Goal: Task Accomplishment & Management: Use online tool/utility

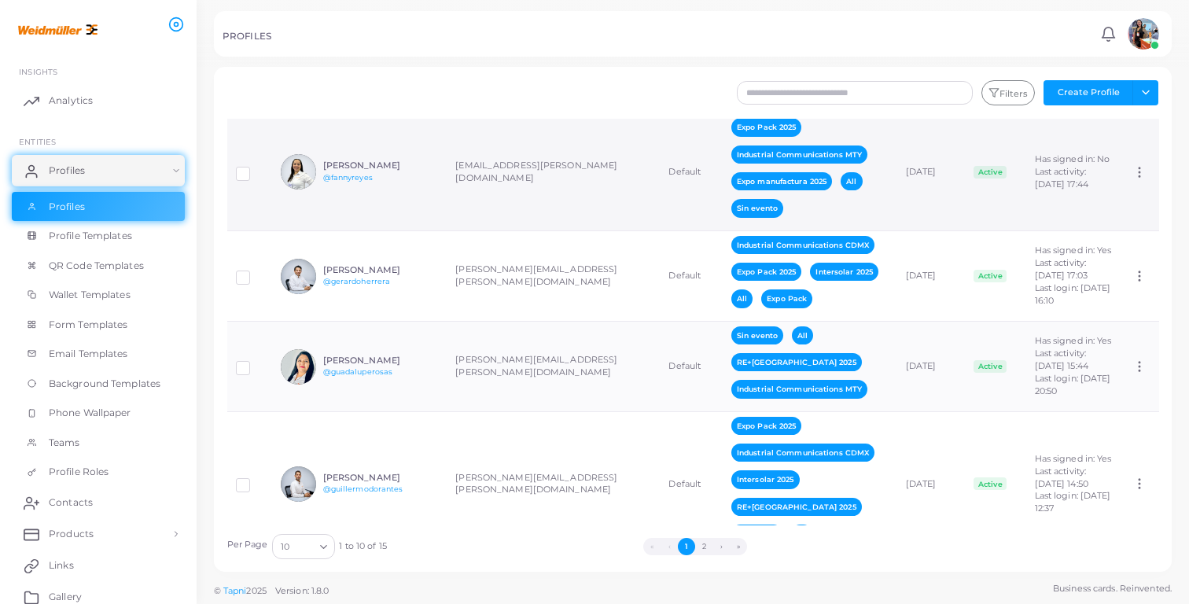
scroll to position [245, 0]
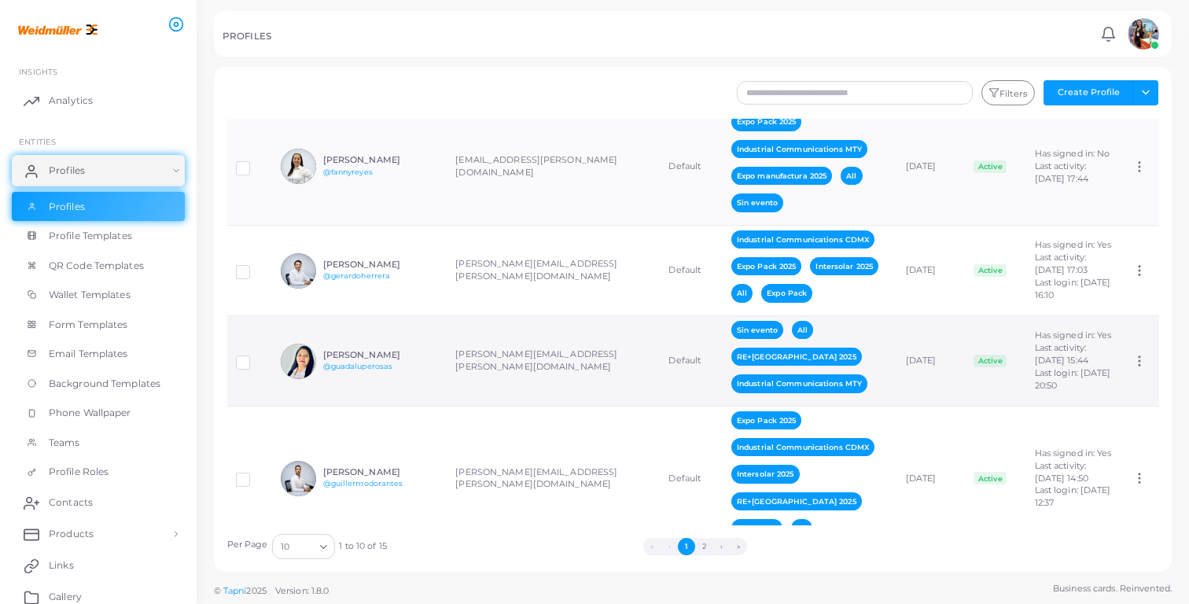
click at [418, 352] on td "[PERSON_NAME] @guadaluperosas" at bounding box center [359, 361] width 175 height 90
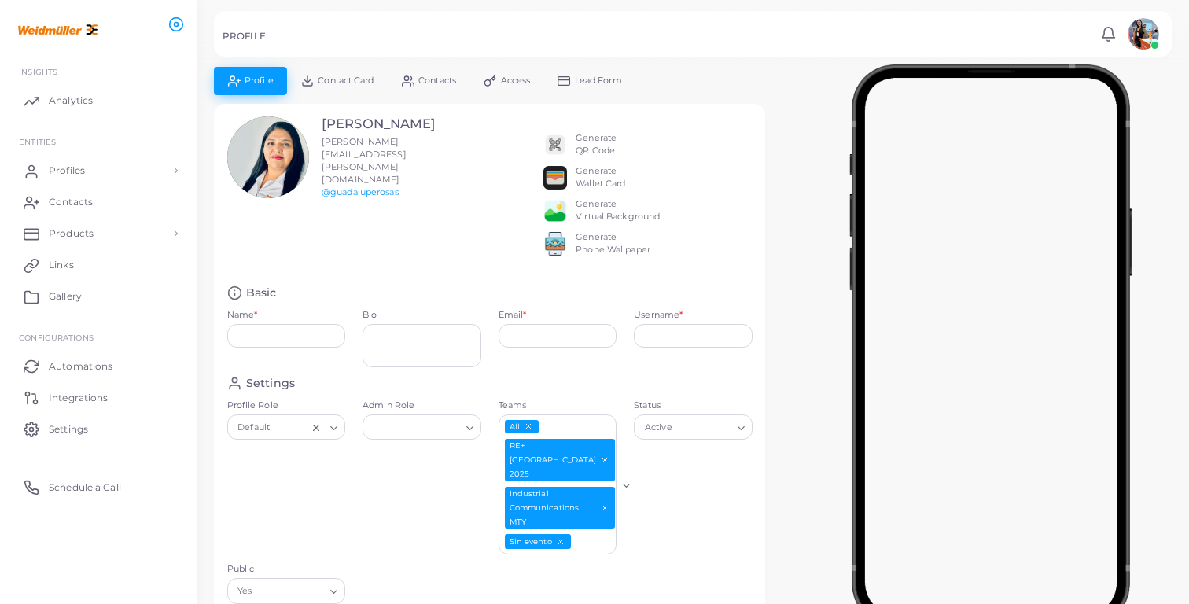
type input "**********"
type textarea "**********"
type input "**********"
click at [580, 138] on div "Generate QR Code" at bounding box center [596, 144] width 41 height 25
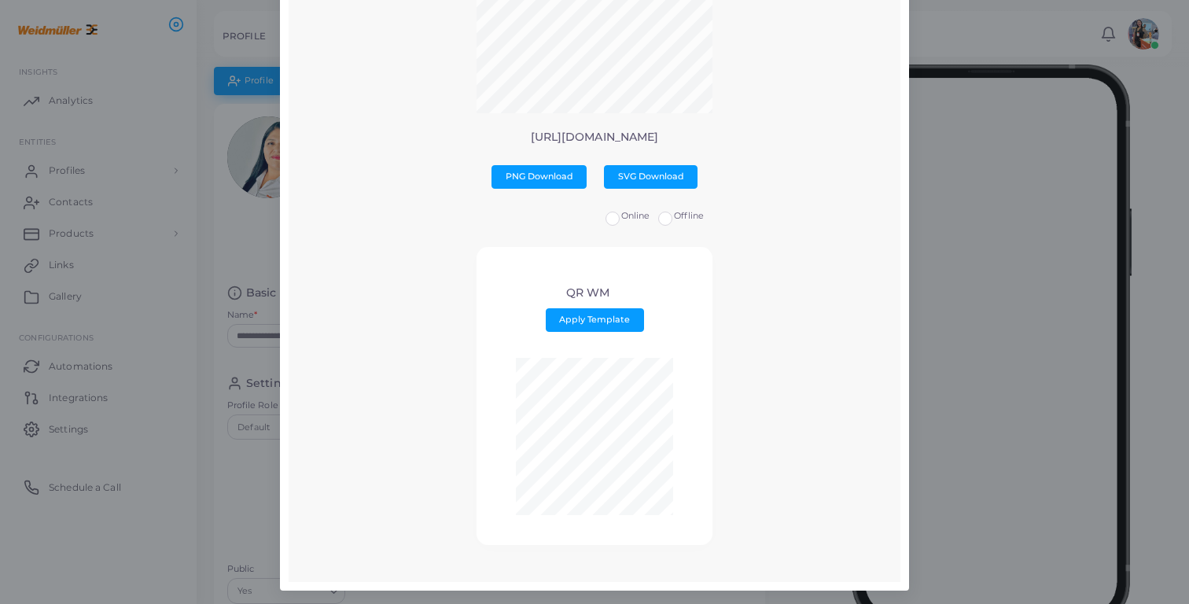
scroll to position [193, 0]
click at [606, 317] on span "Apply Template" at bounding box center [594, 320] width 71 height 11
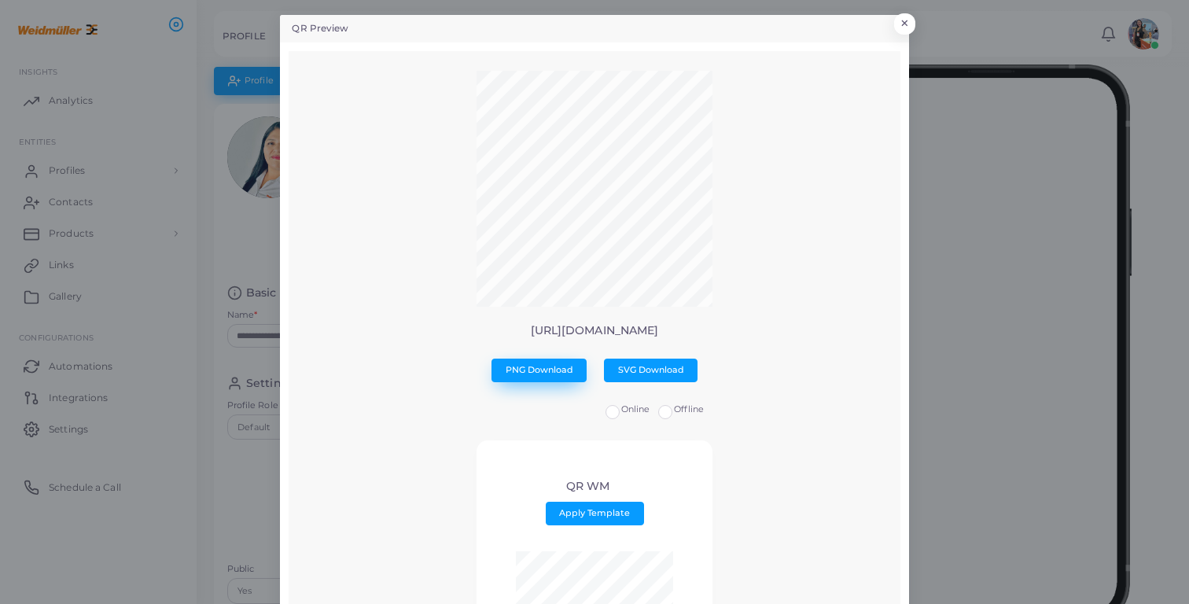
click at [550, 373] on span "PNG Download" at bounding box center [540, 369] width 68 height 11
click at [903, 24] on button "×" at bounding box center [902, 27] width 21 height 20
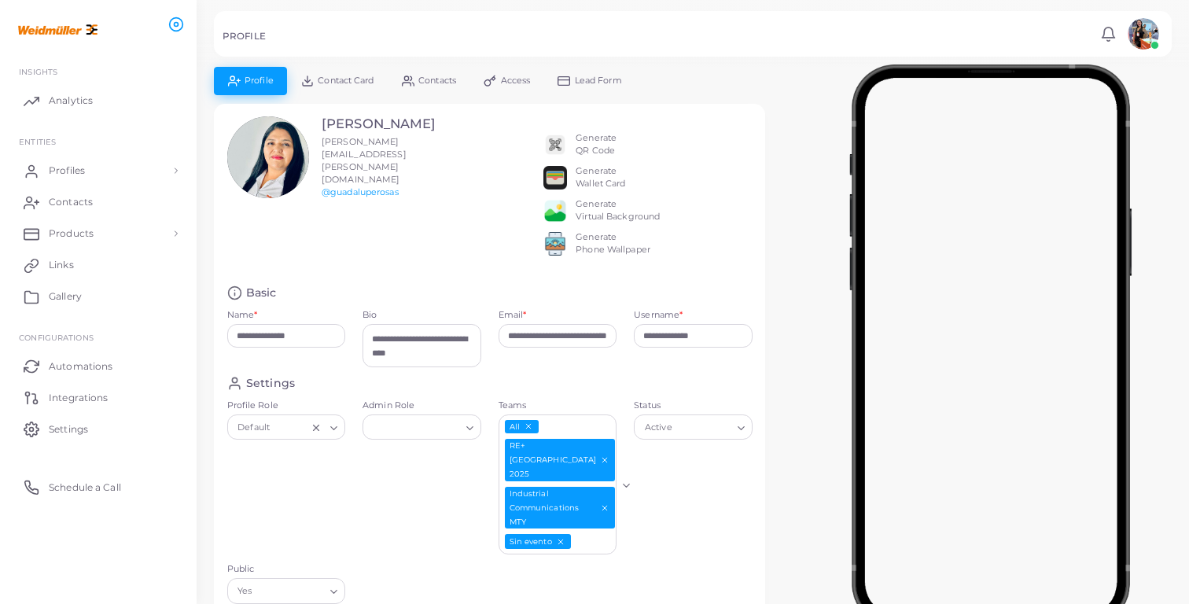
click at [593, 252] on div "Generate Phone Wallpaper" at bounding box center [613, 243] width 75 height 25
click at [597, 244] on div "Generate Phone Wallpaper" at bounding box center [613, 243] width 75 height 25
click at [591, 215] on div "Generate Virtual Background" at bounding box center [618, 210] width 84 height 25
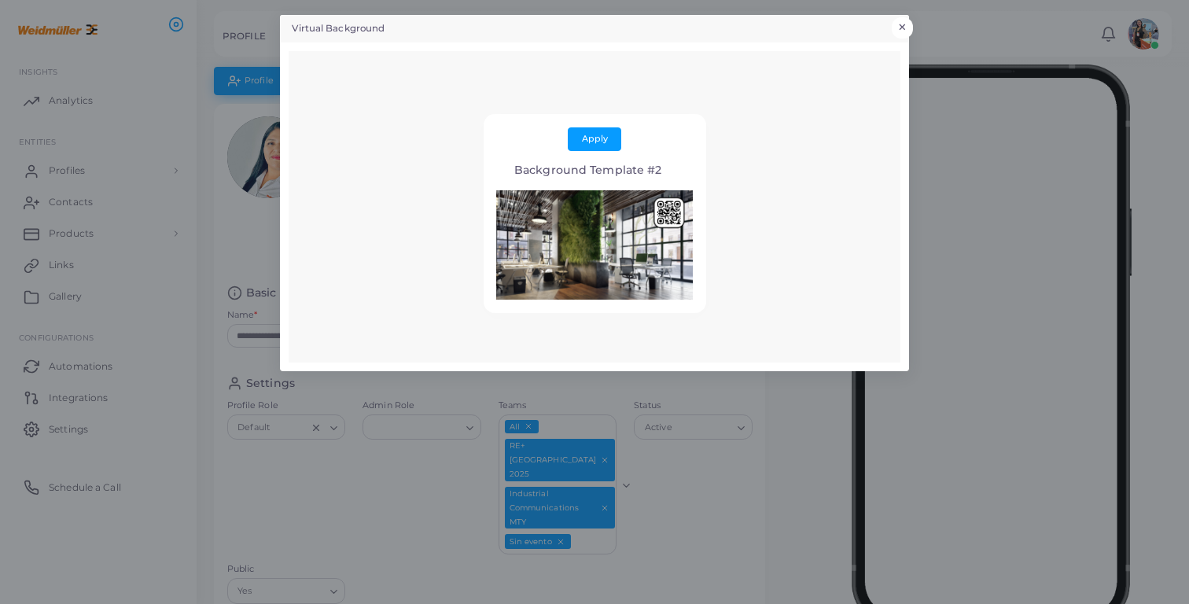
click at [910, 21] on button "×" at bounding box center [902, 27] width 21 height 20
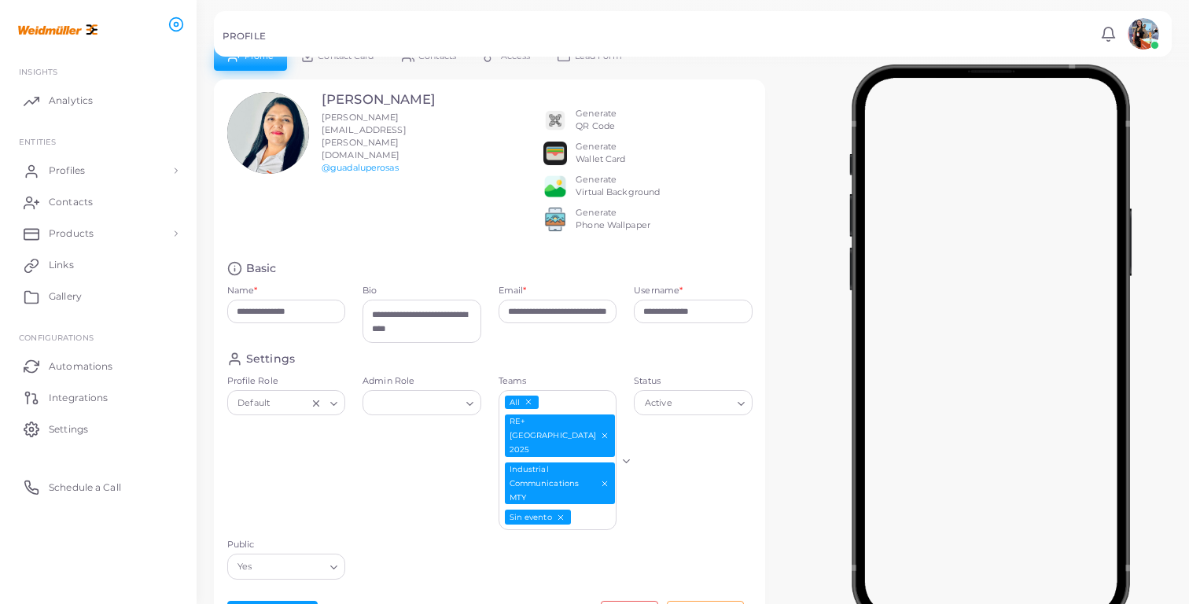
scroll to position [8, 0]
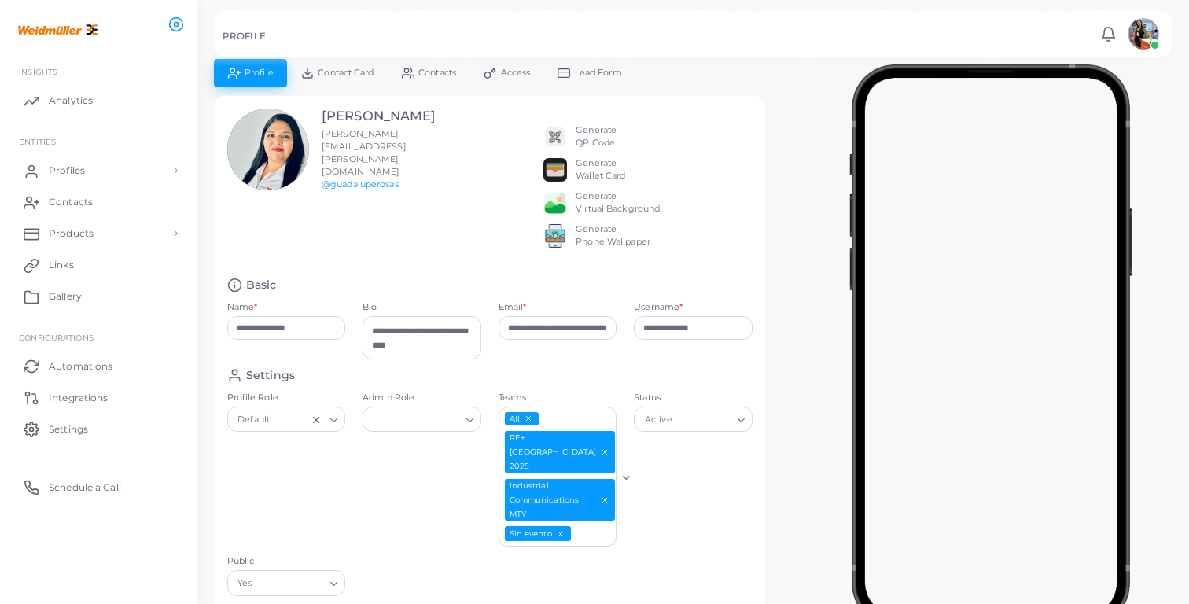
click at [601, 167] on div "Generate Wallet Card" at bounding box center [601, 169] width 50 height 25
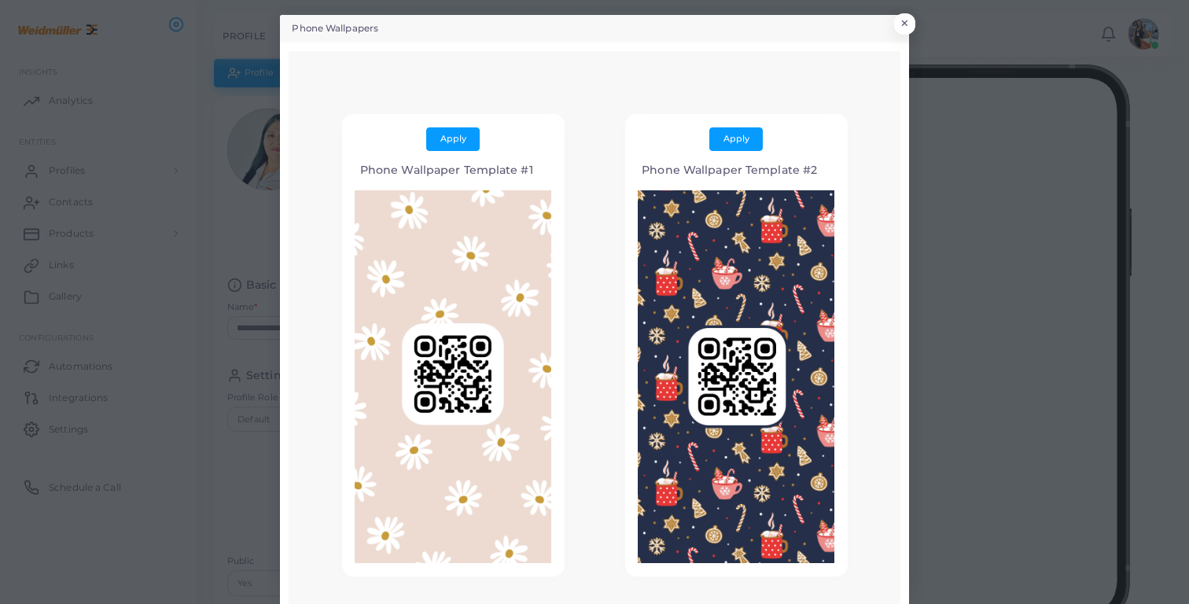
scroll to position [0, 0]
click at [911, 24] on button "×" at bounding box center [902, 27] width 21 height 20
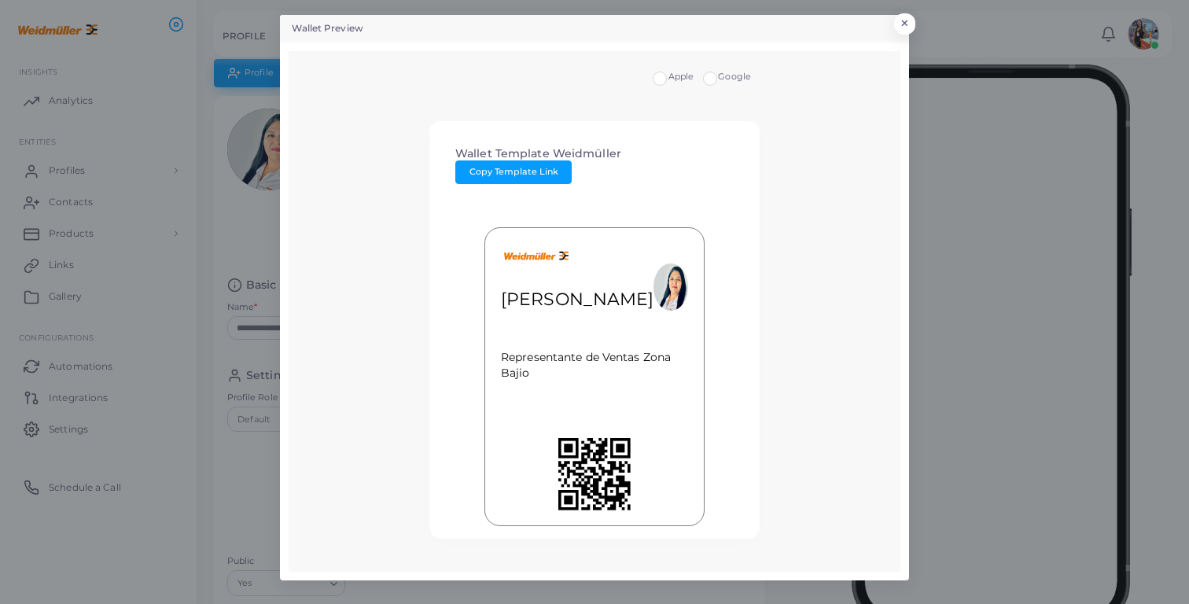
click at [718, 80] on label "Google" at bounding box center [734, 77] width 33 height 13
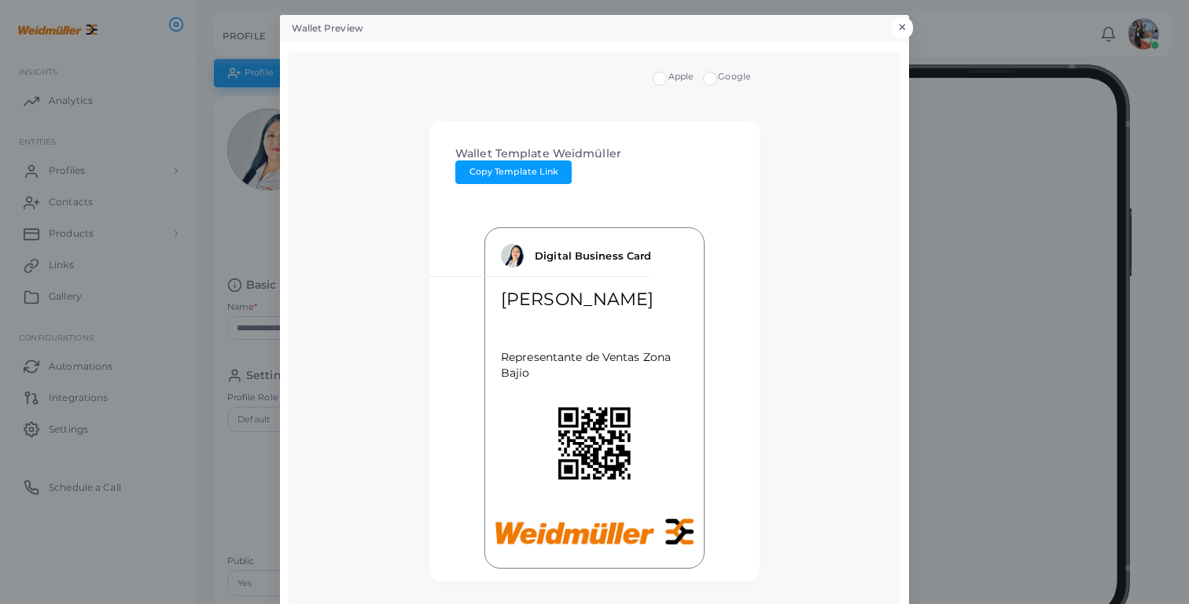
click at [907, 27] on button "×" at bounding box center [902, 27] width 21 height 20
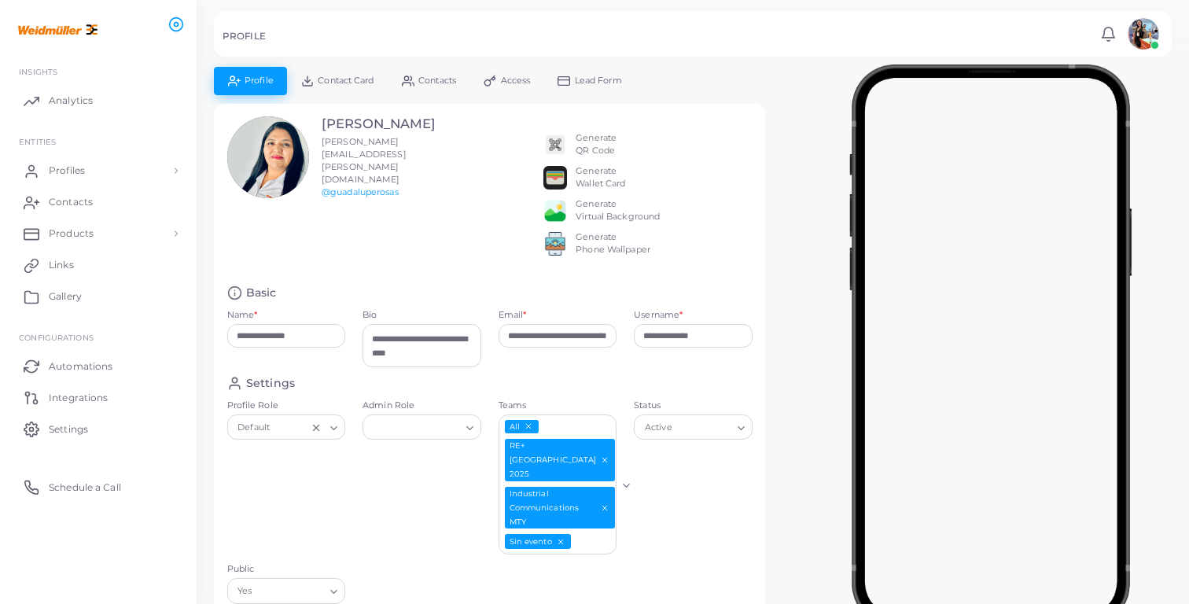
click at [557, 141] on img at bounding box center [555, 145] width 24 height 24
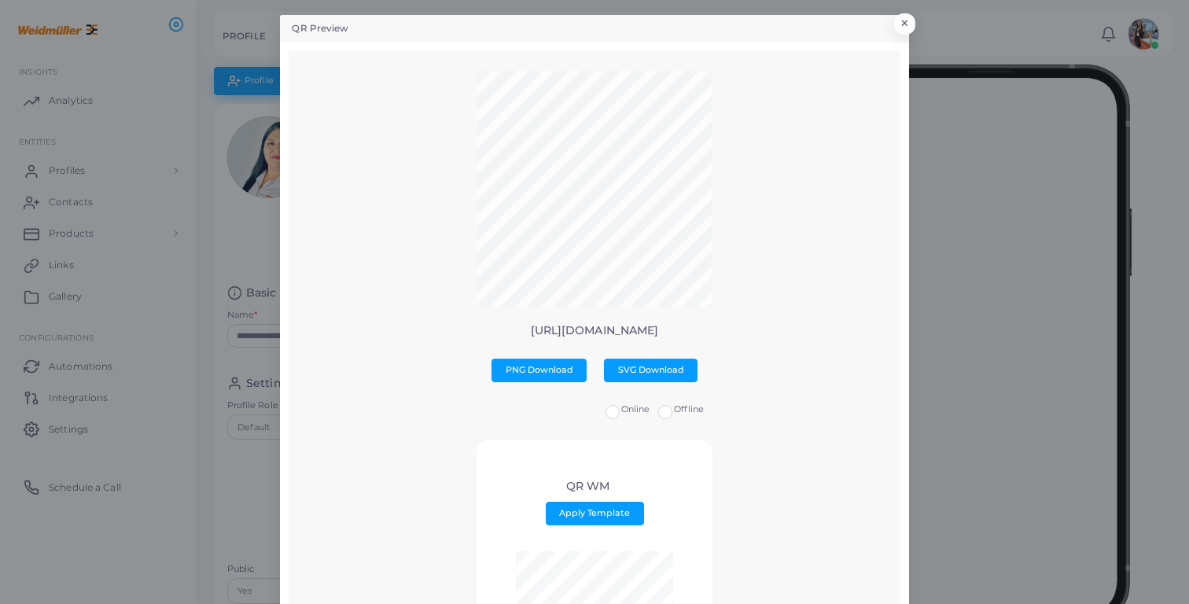
click at [674, 411] on label "Offline" at bounding box center [689, 409] width 30 height 13
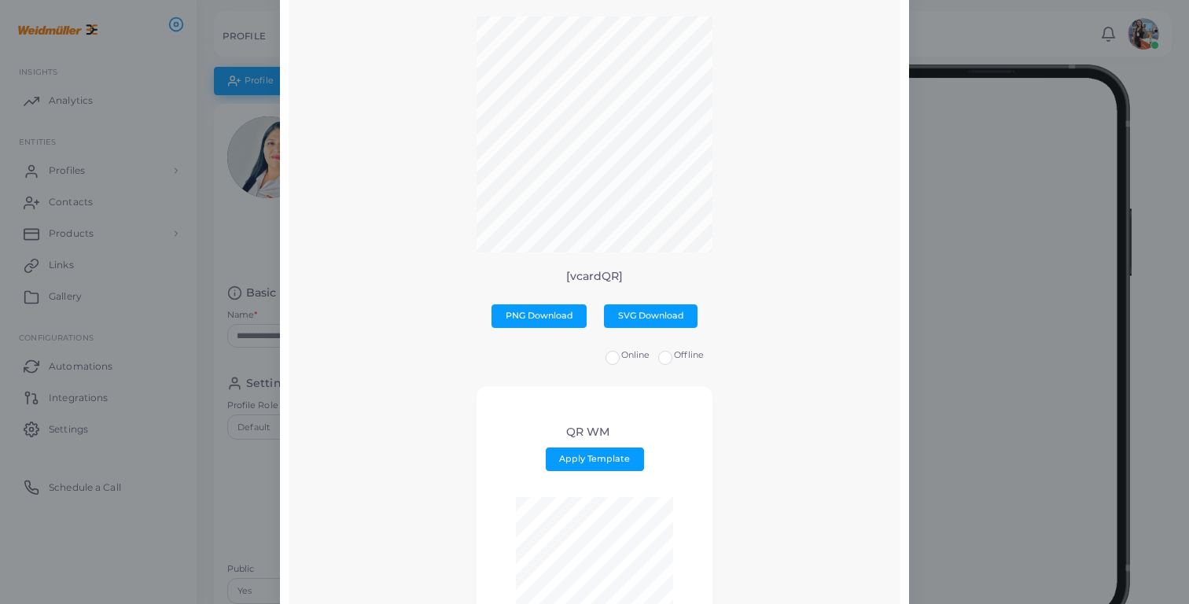
scroll to position [35, 0]
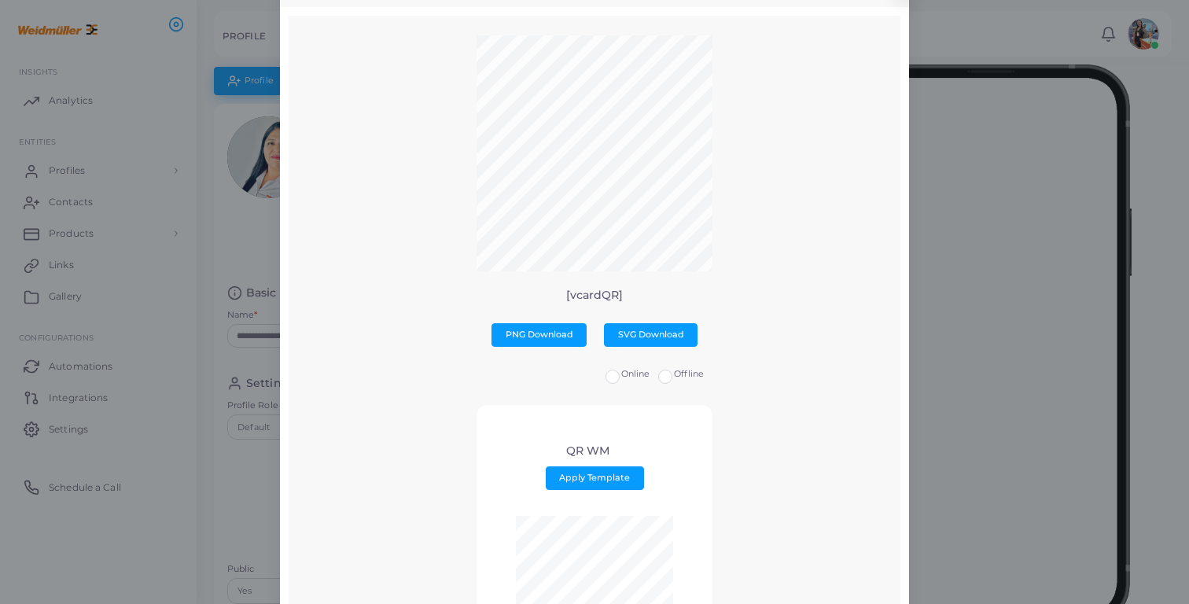
click at [987, 58] on div "QR Preview × [vcardQR] PNG Download SVG Download Online Offline QR WM Apply Tem…" at bounding box center [594, 302] width 1189 height 604
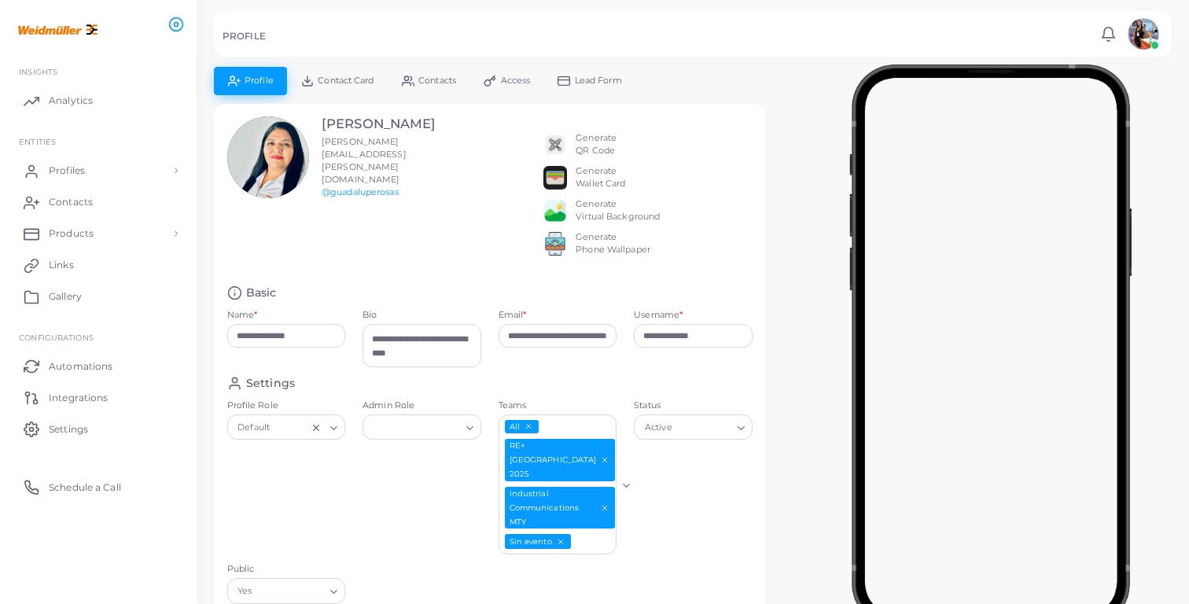
click at [702, 562] on div "Settings Profile Role Default Loading... Admin Role Loading... Teams All RE+Mex…" at bounding box center [490, 494] width 543 height 237
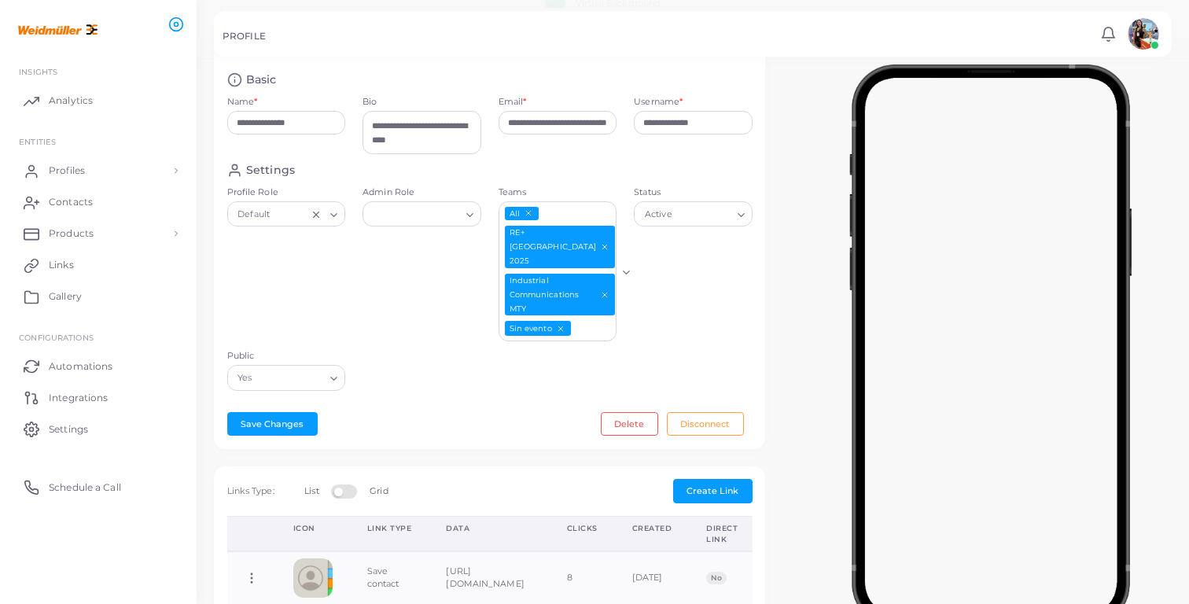
scroll to position [215, 0]
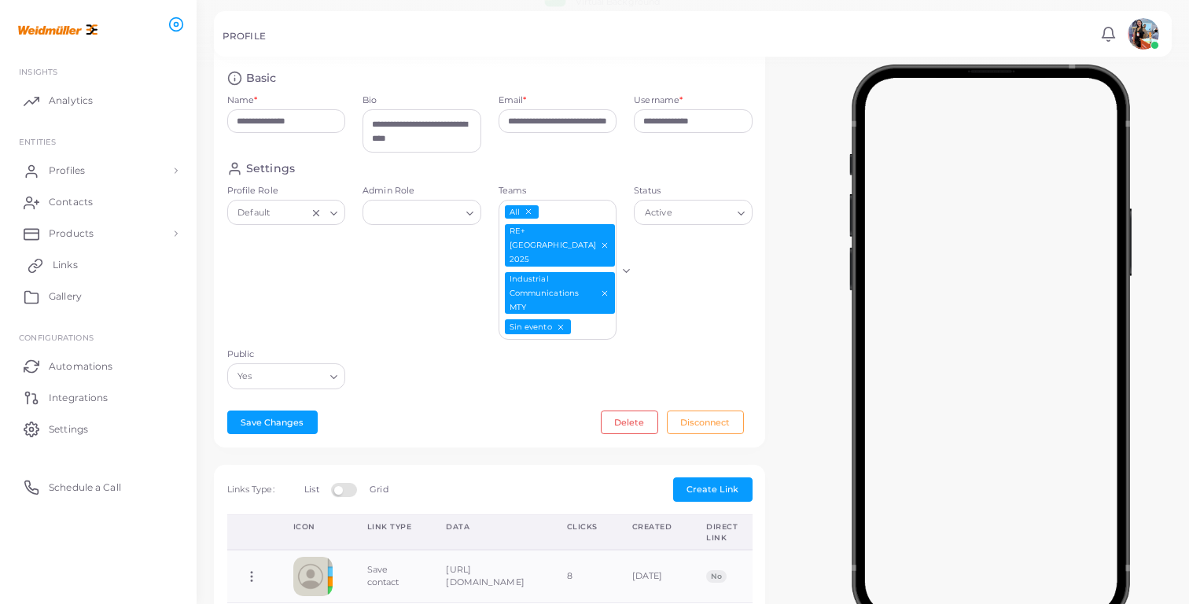
click at [80, 266] on link "Links" at bounding box center [98, 264] width 173 height 31
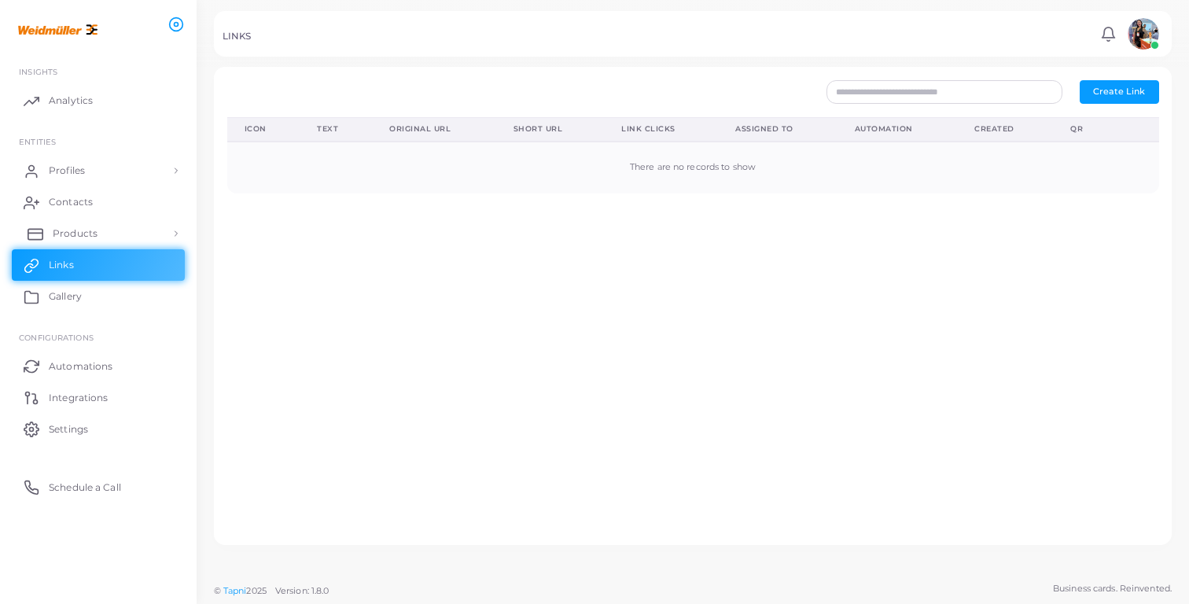
click at [79, 227] on span "Products" at bounding box center [75, 234] width 45 height 14
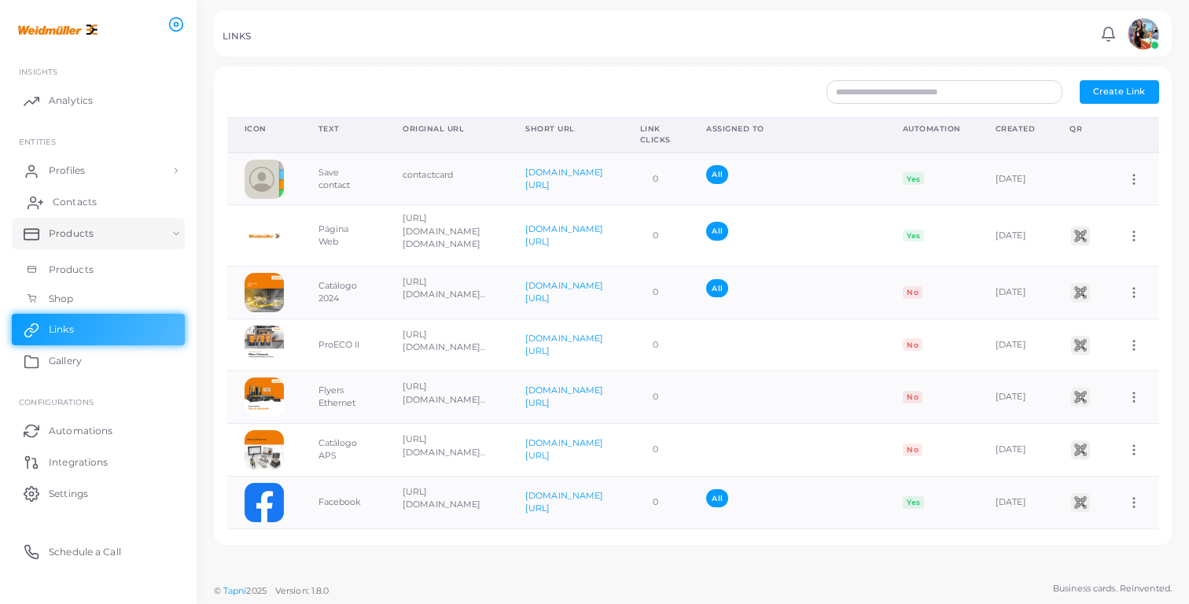
click at [83, 203] on span "Contacts" at bounding box center [75, 202] width 44 height 14
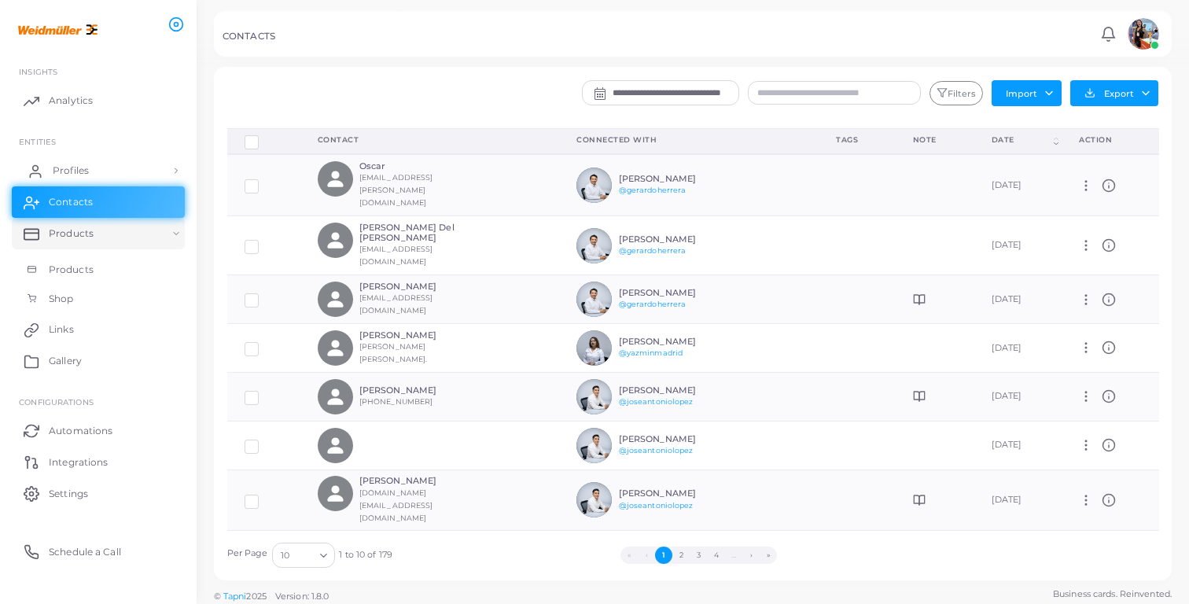
click at [85, 170] on span "Profiles" at bounding box center [71, 171] width 36 height 14
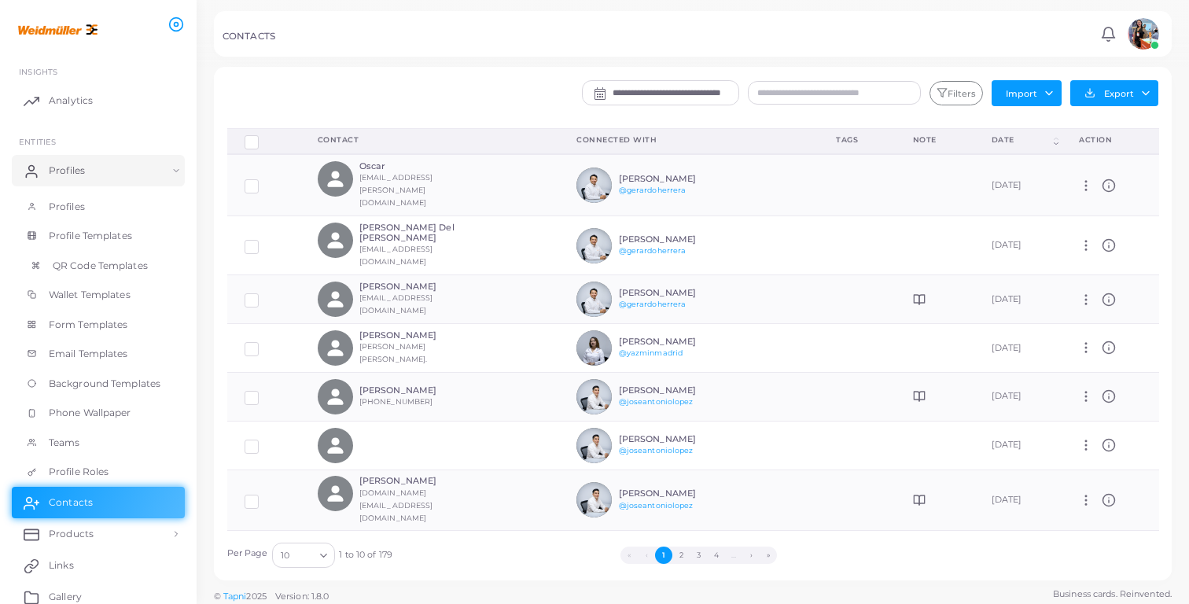
click at [110, 263] on span "QR Code Templates" at bounding box center [100, 266] width 95 height 14
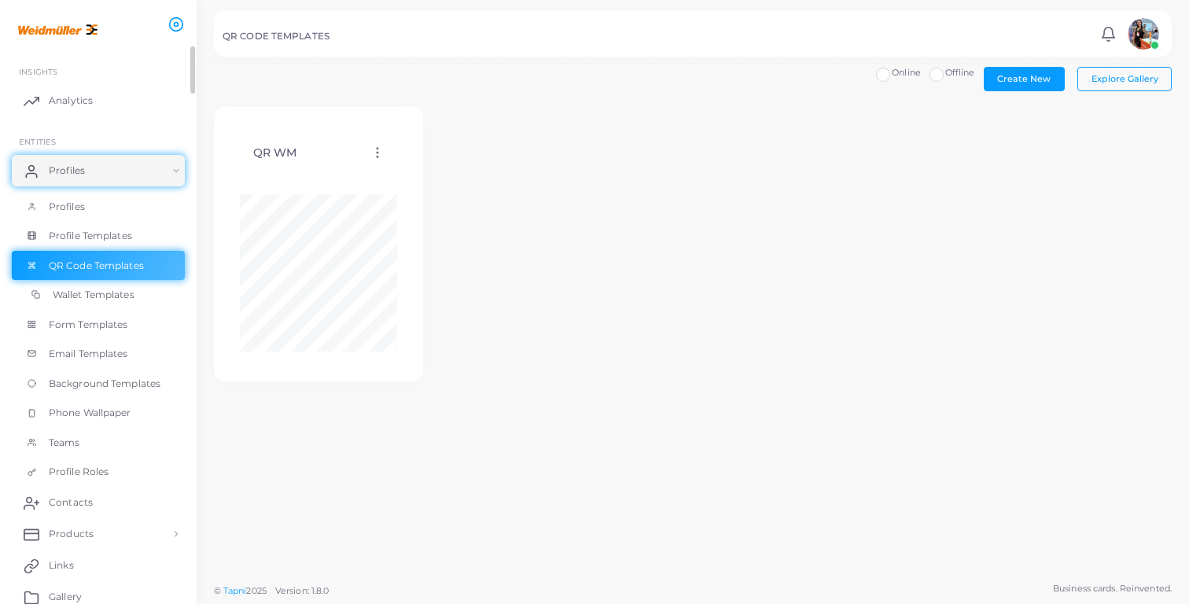
click at [103, 301] on link "Wallet Templates" at bounding box center [98, 295] width 173 height 30
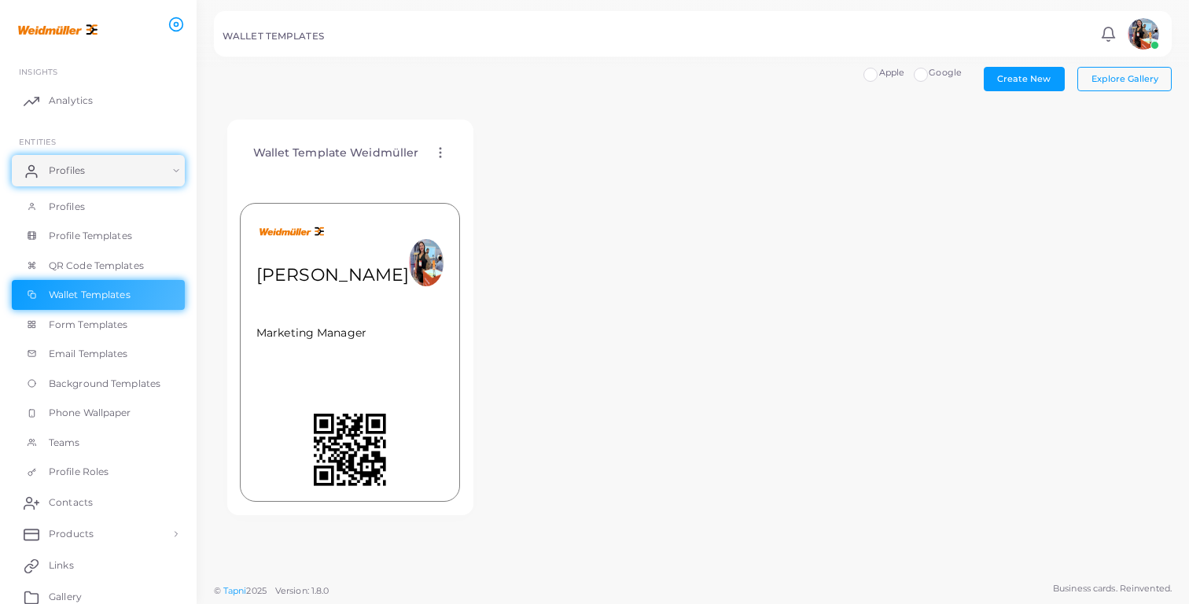
click at [440, 153] on circle at bounding box center [441, 153] width 2 height 2
